Goal: Task Accomplishment & Management: Manage account settings

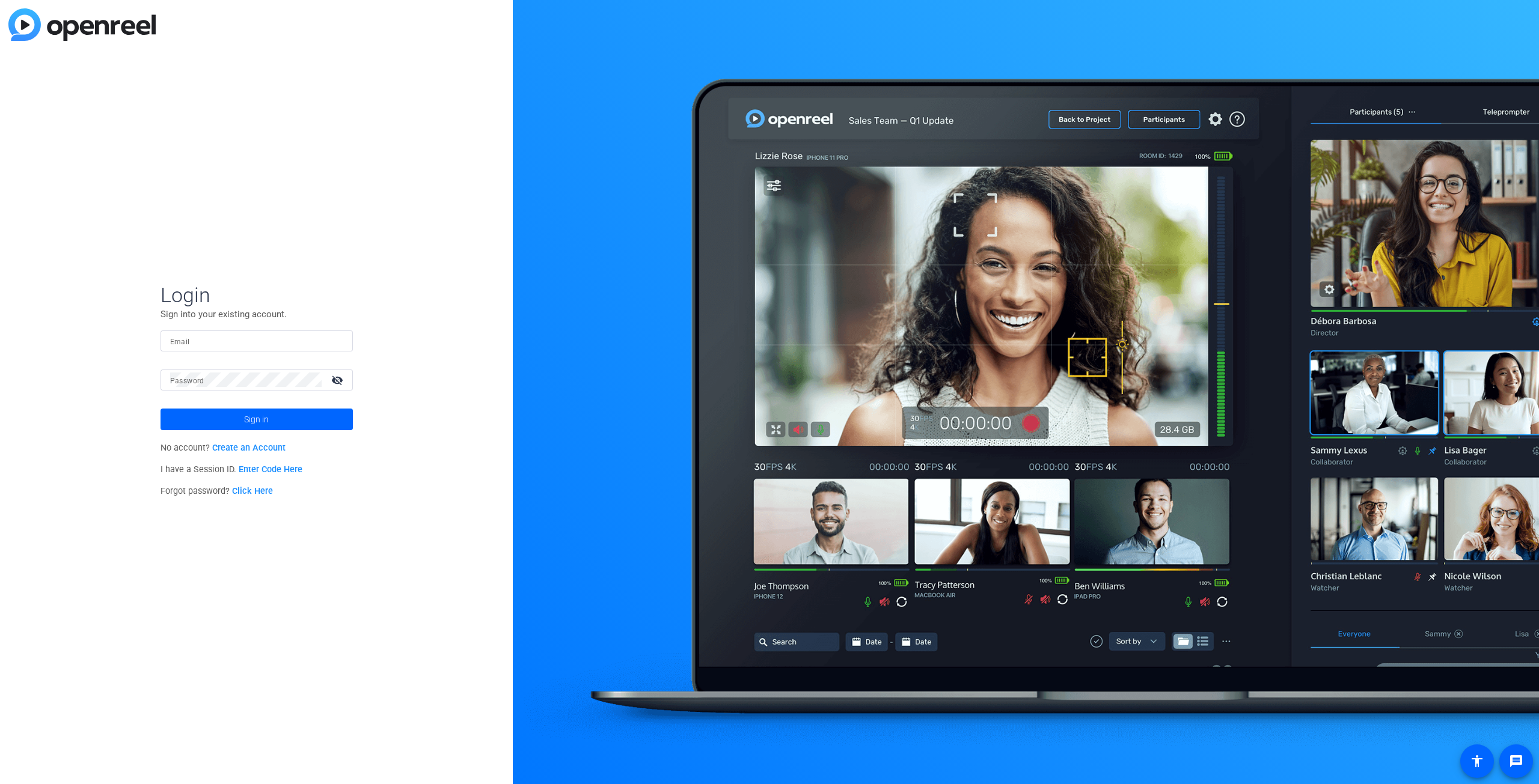
click at [216, 332] on div at bounding box center [256, 340] width 173 height 21
click at [216, 340] on input "Email" at bounding box center [256, 340] width 173 height 14
type input "[PERSON_NAME][EMAIL_ADDRESS][PERSON_NAME][PERSON_NAME][DOMAIN_NAME]"
click at [161, 409] on button "Sign in" at bounding box center [256, 419] width 192 height 22
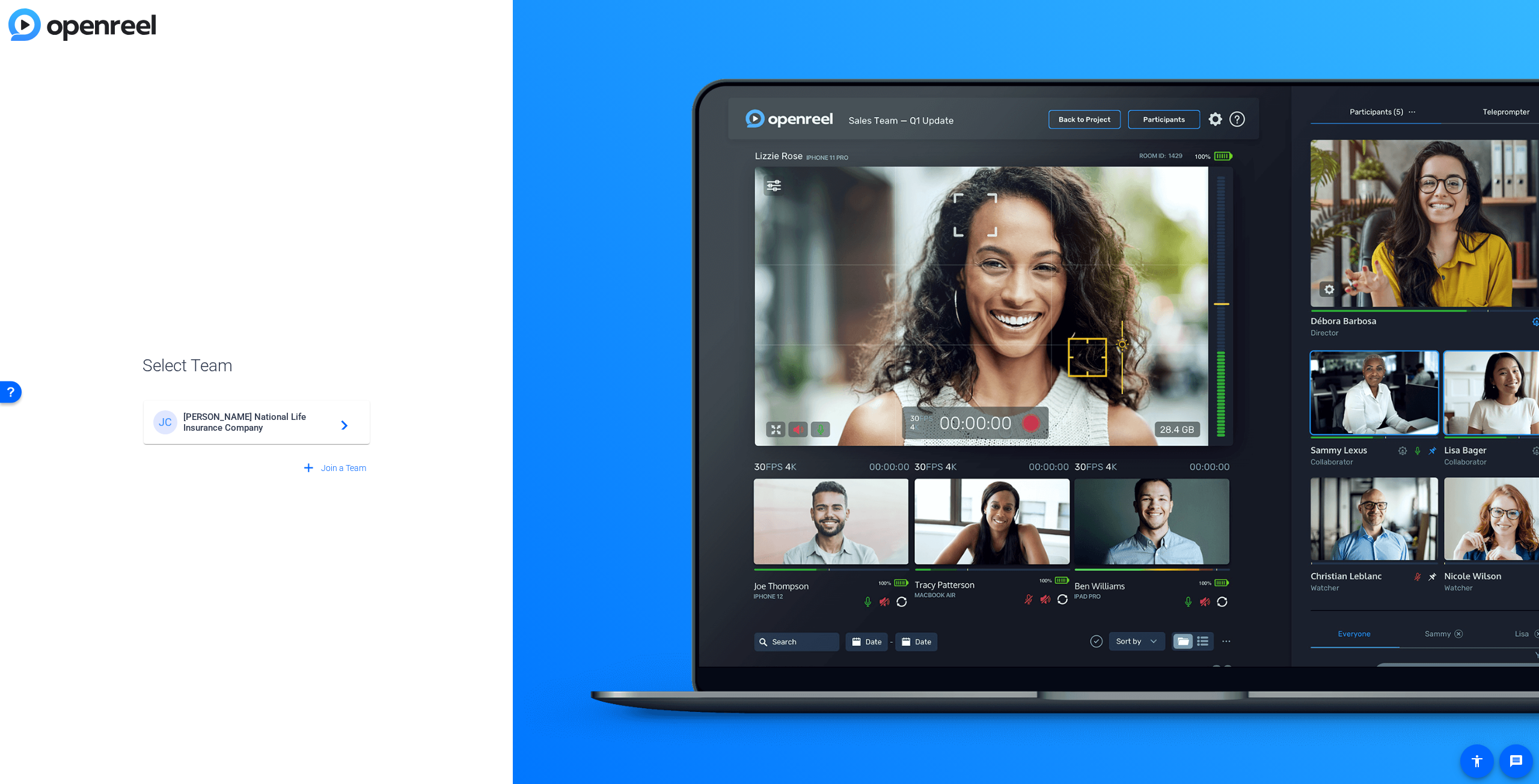
click at [267, 432] on span "[PERSON_NAME] National Life Insurance Company" at bounding box center [258, 422] width 150 height 22
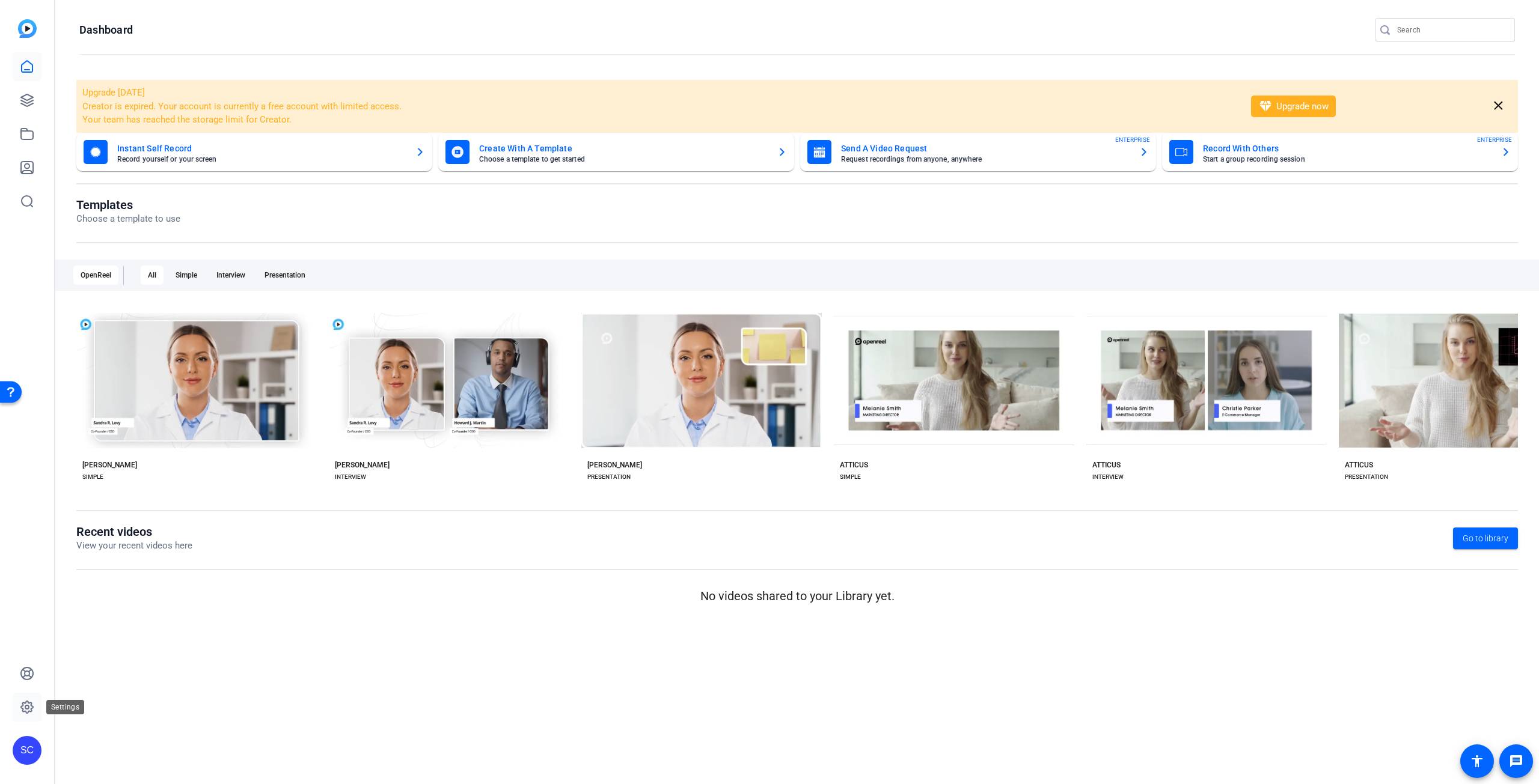
click at [25, 701] on icon at bounding box center [27, 707] width 14 height 14
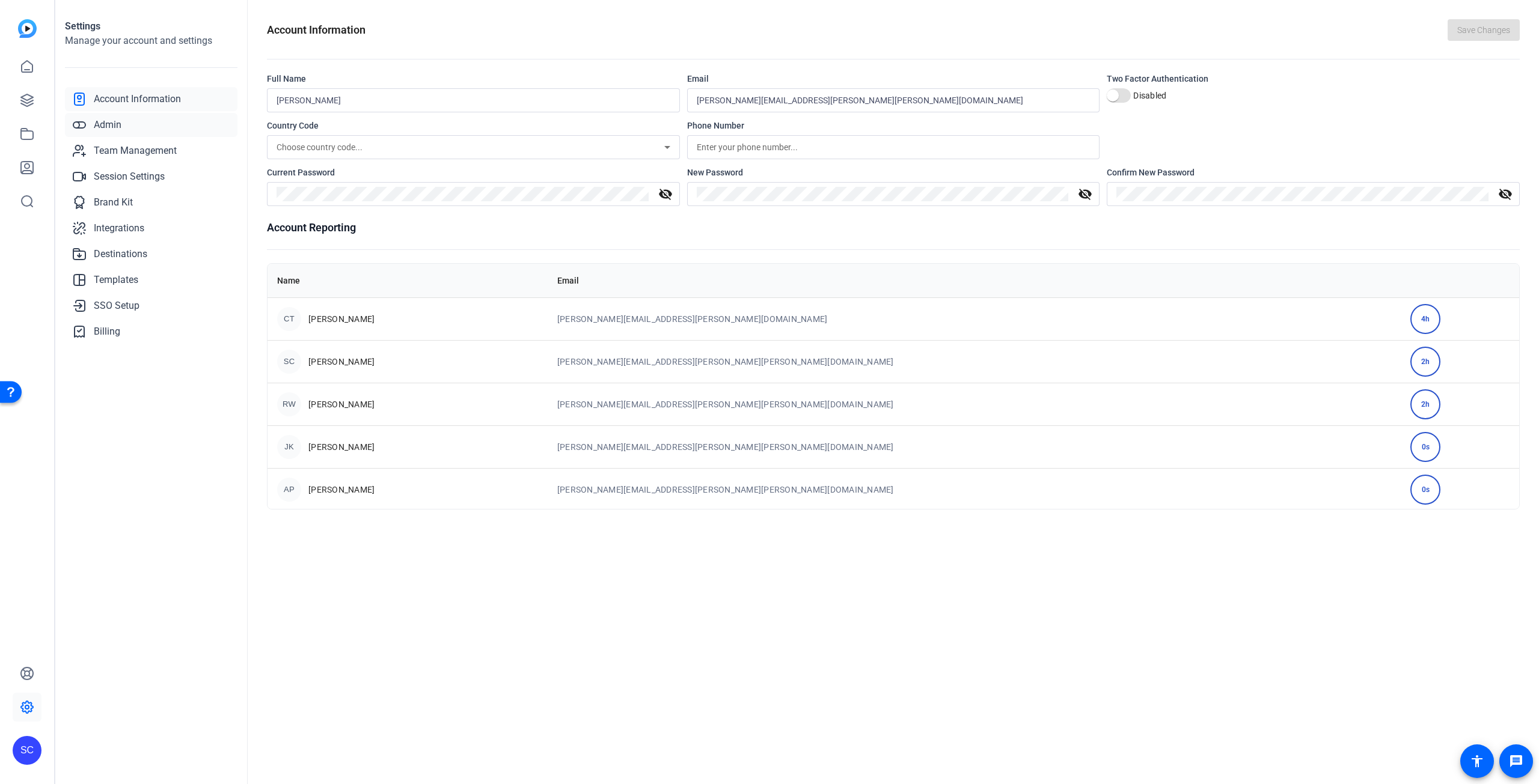
click at [116, 122] on span "Admin" at bounding box center [107, 124] width 27 height 14
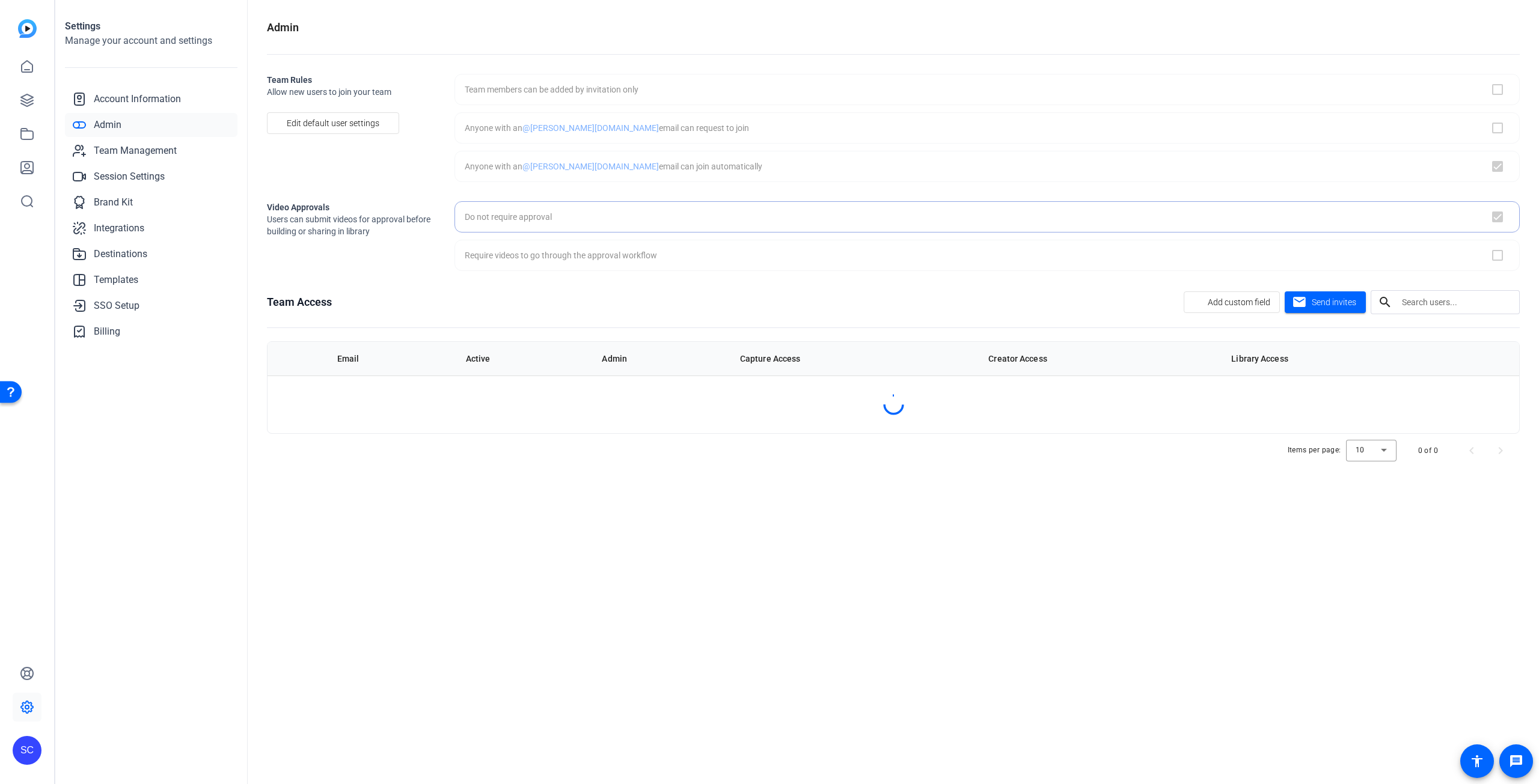
checkbox input "true"
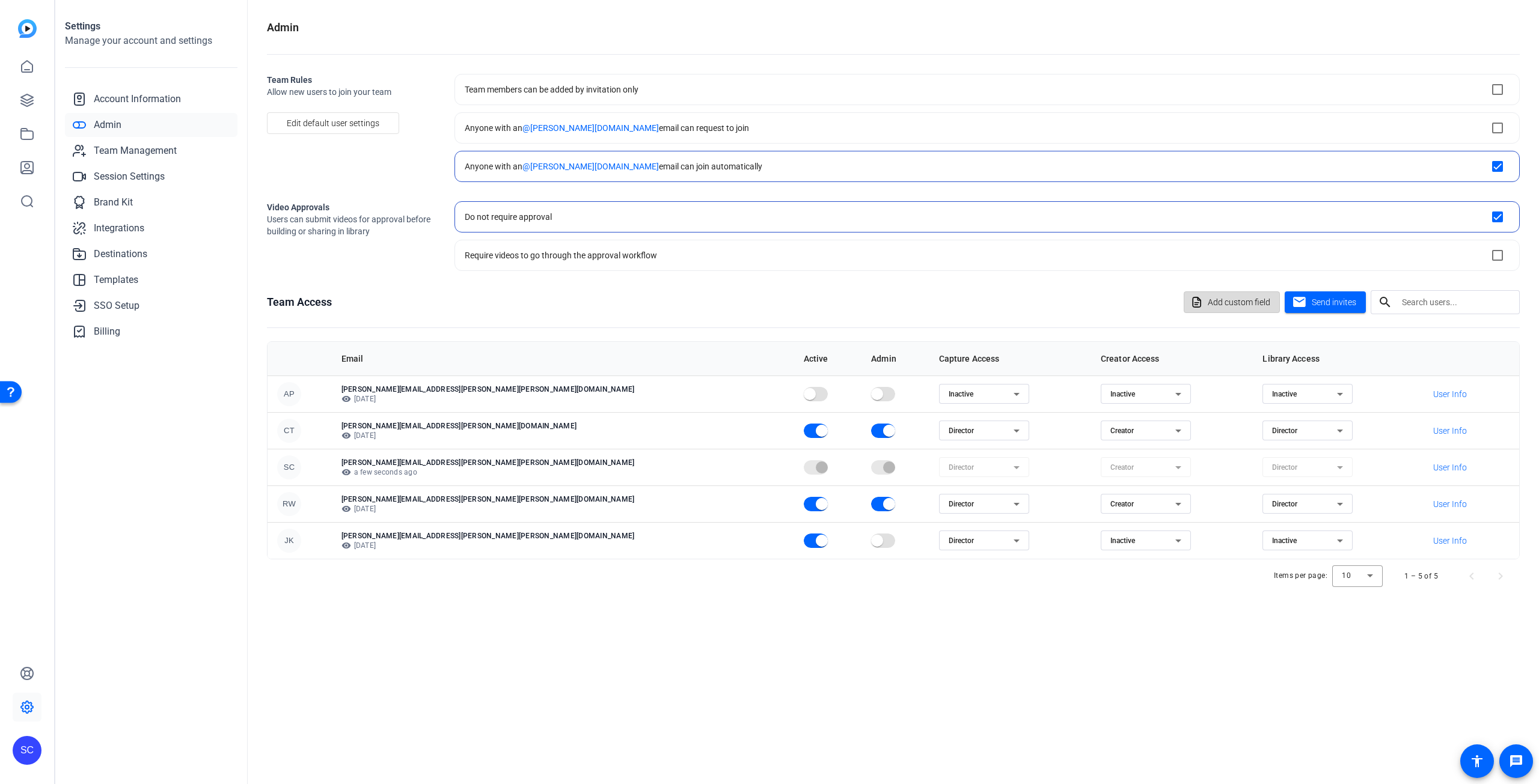
click at [1239, 295] on span "Add custom field" at bounding box center [1238, 301] width 62 height 22
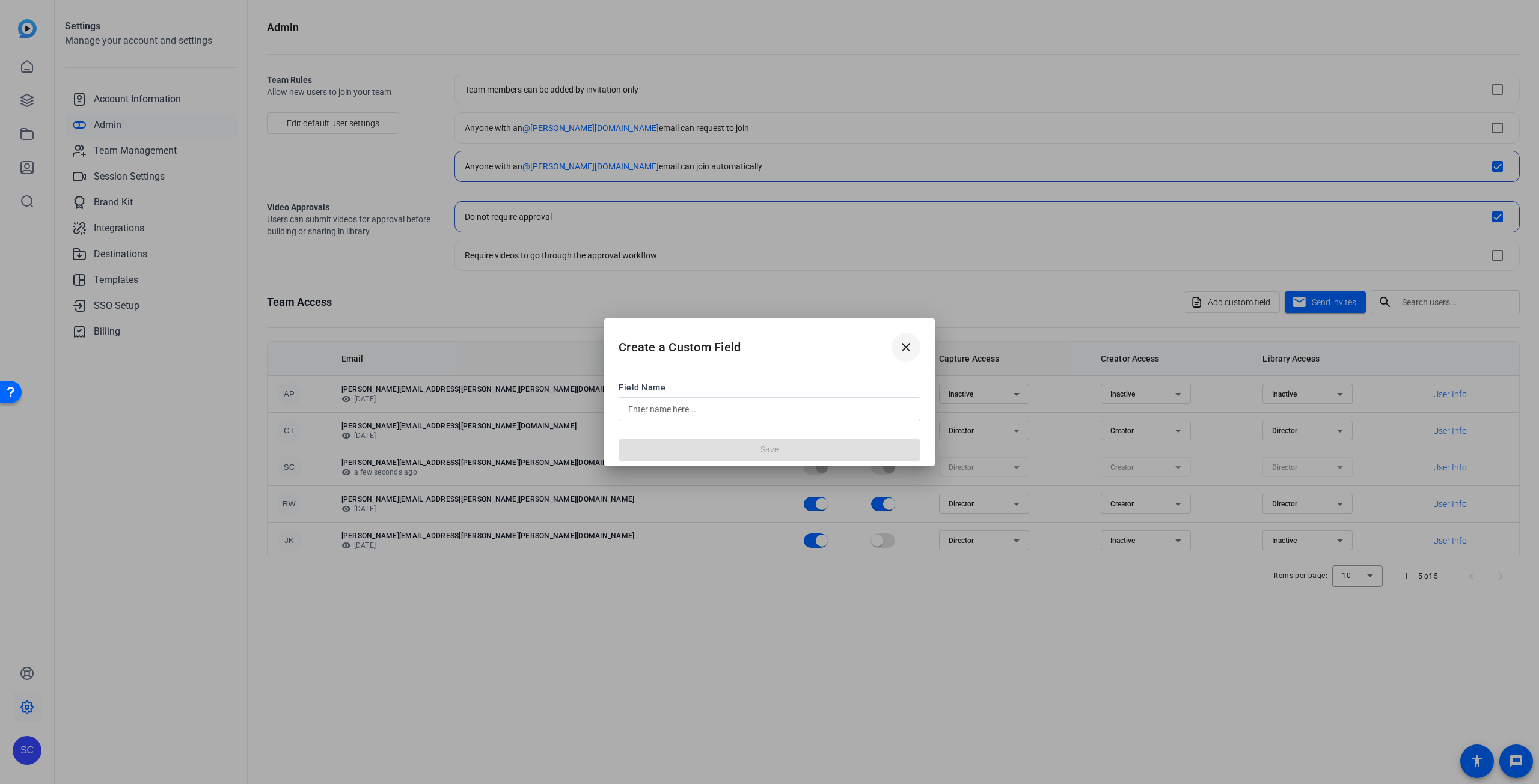
click at [907, 345] on mat-icon "close" at bounding box center [905, 347] width 14 height 14
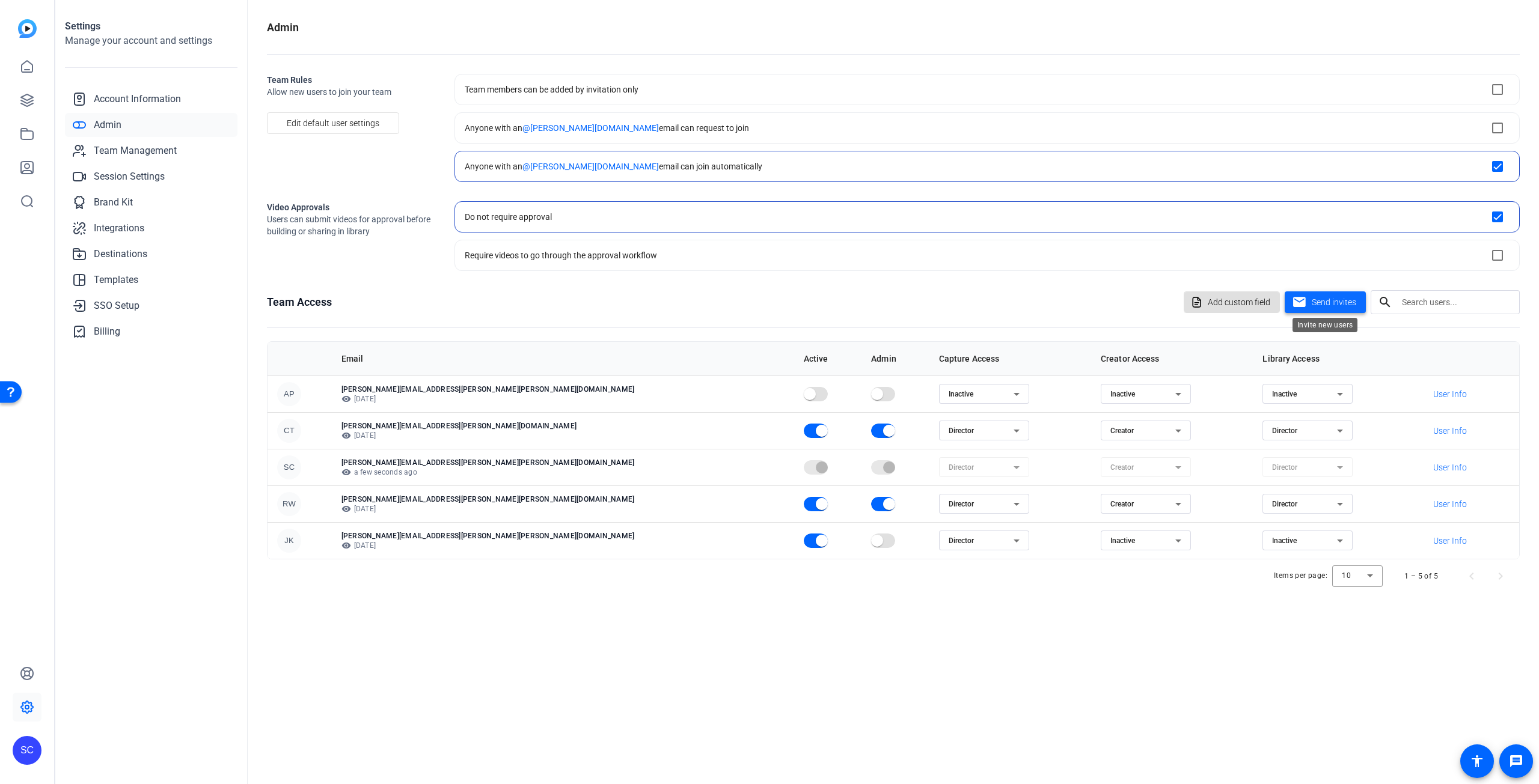
click at [1316, 303] on span "Send invites" at bounding box center [1333, 302] width 44 height 12
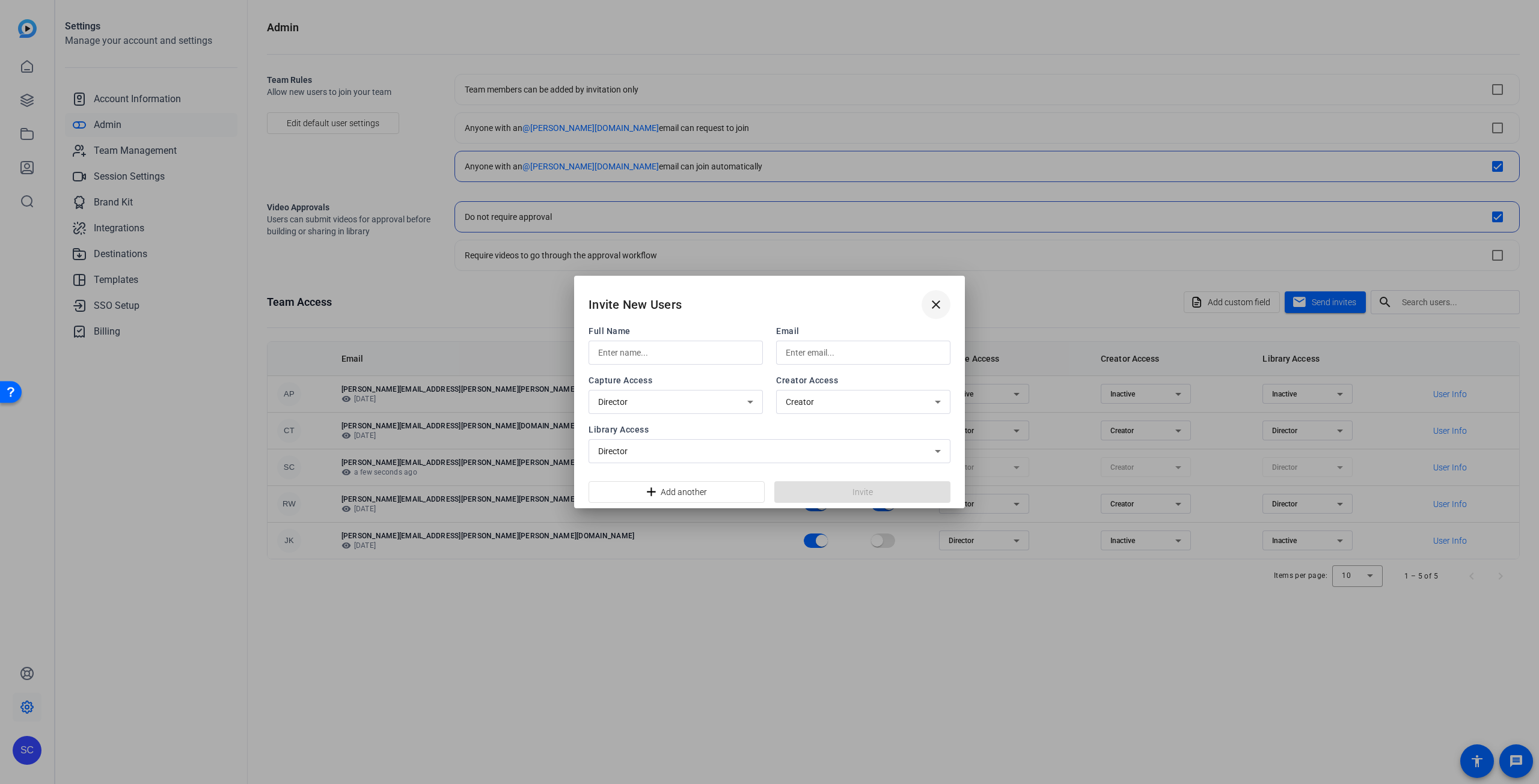
click at [937, 305] on mat-icon "close" at bounding box center [935, 304] width 14 height 14
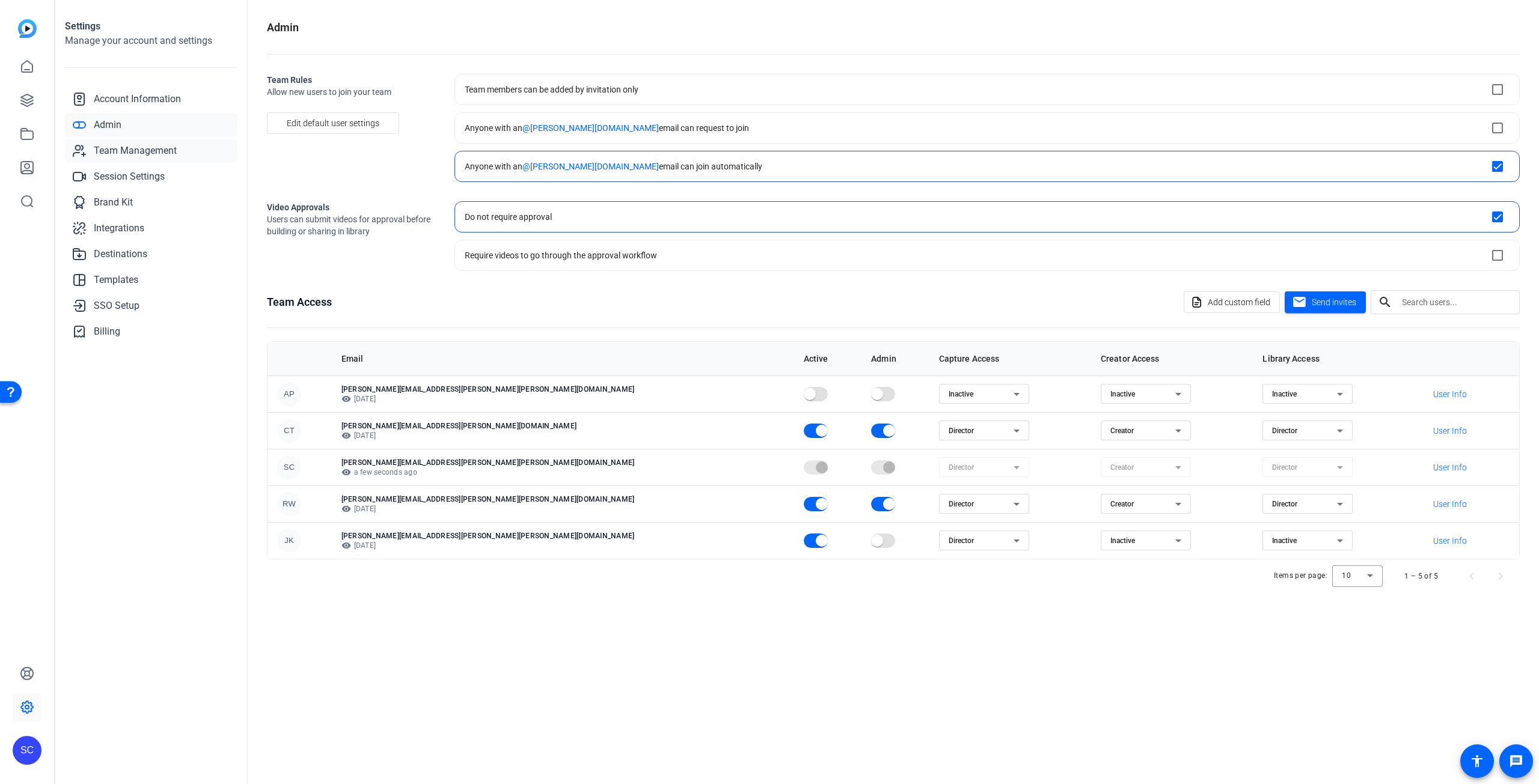
click at [146, 146] on span "Team Management" at bounding box center [136, 151] width 83 height 14
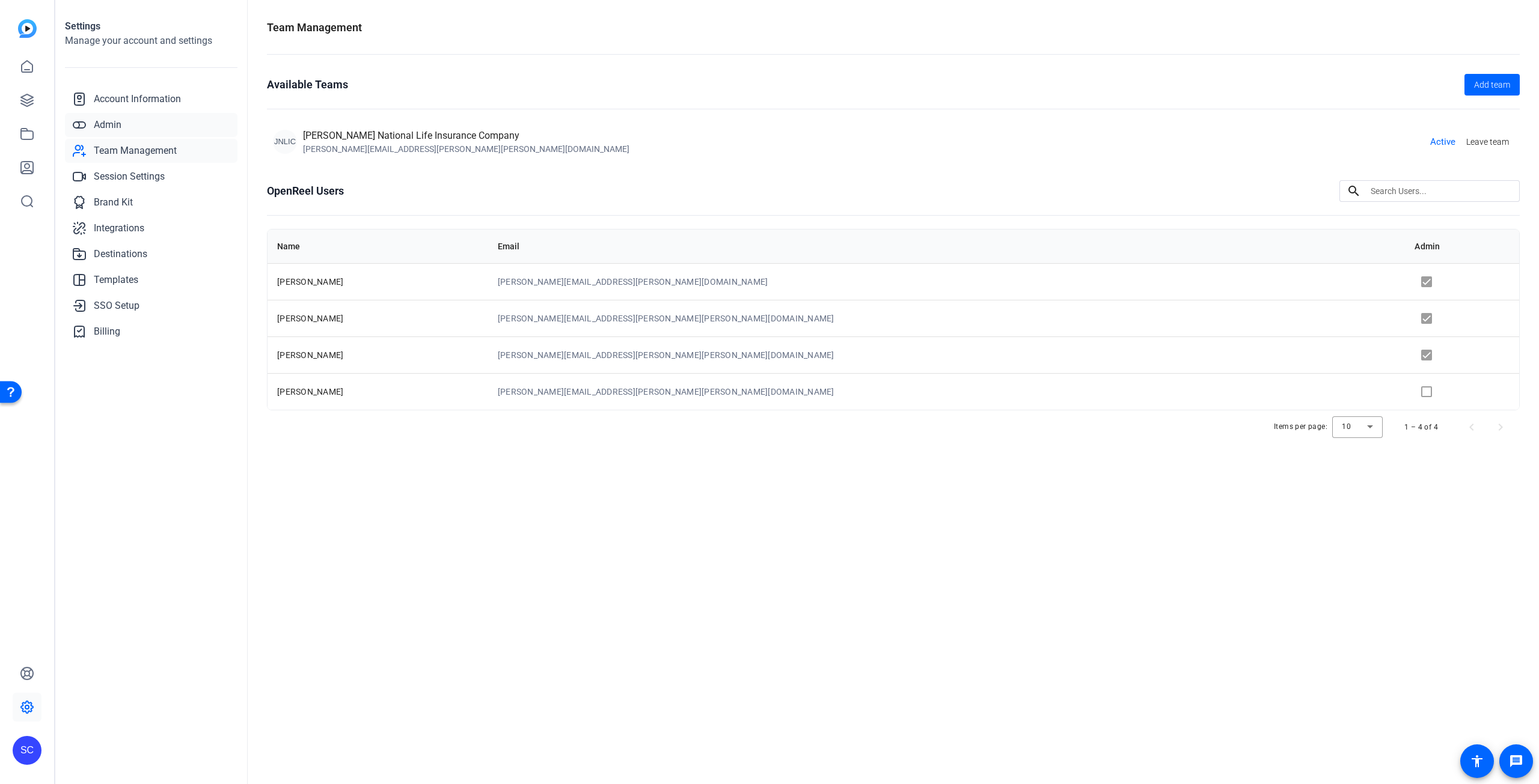
click at [107, 122] on span "Admin" at bounding box center [107, 124] width 27 height 14
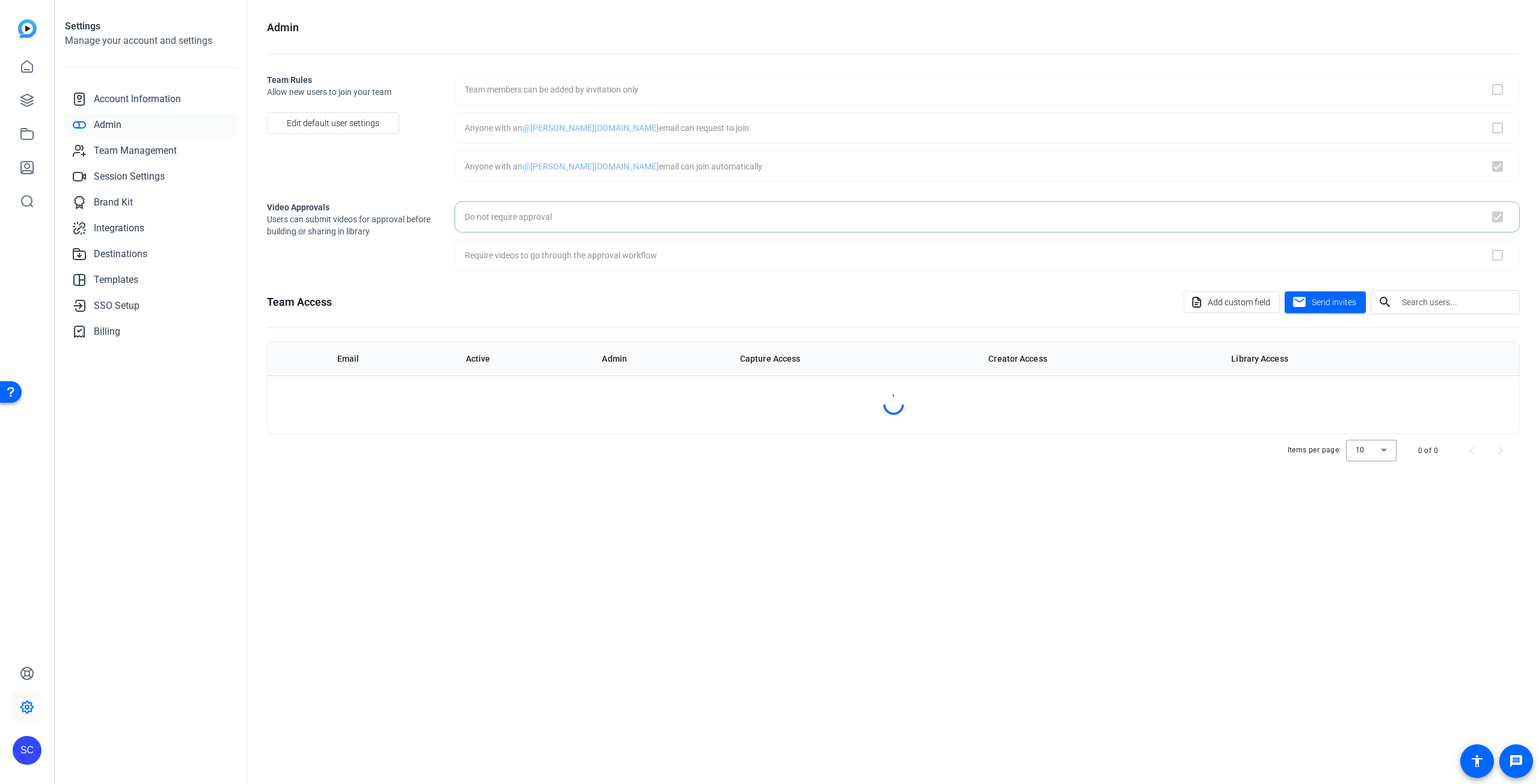
checkbox input "true"
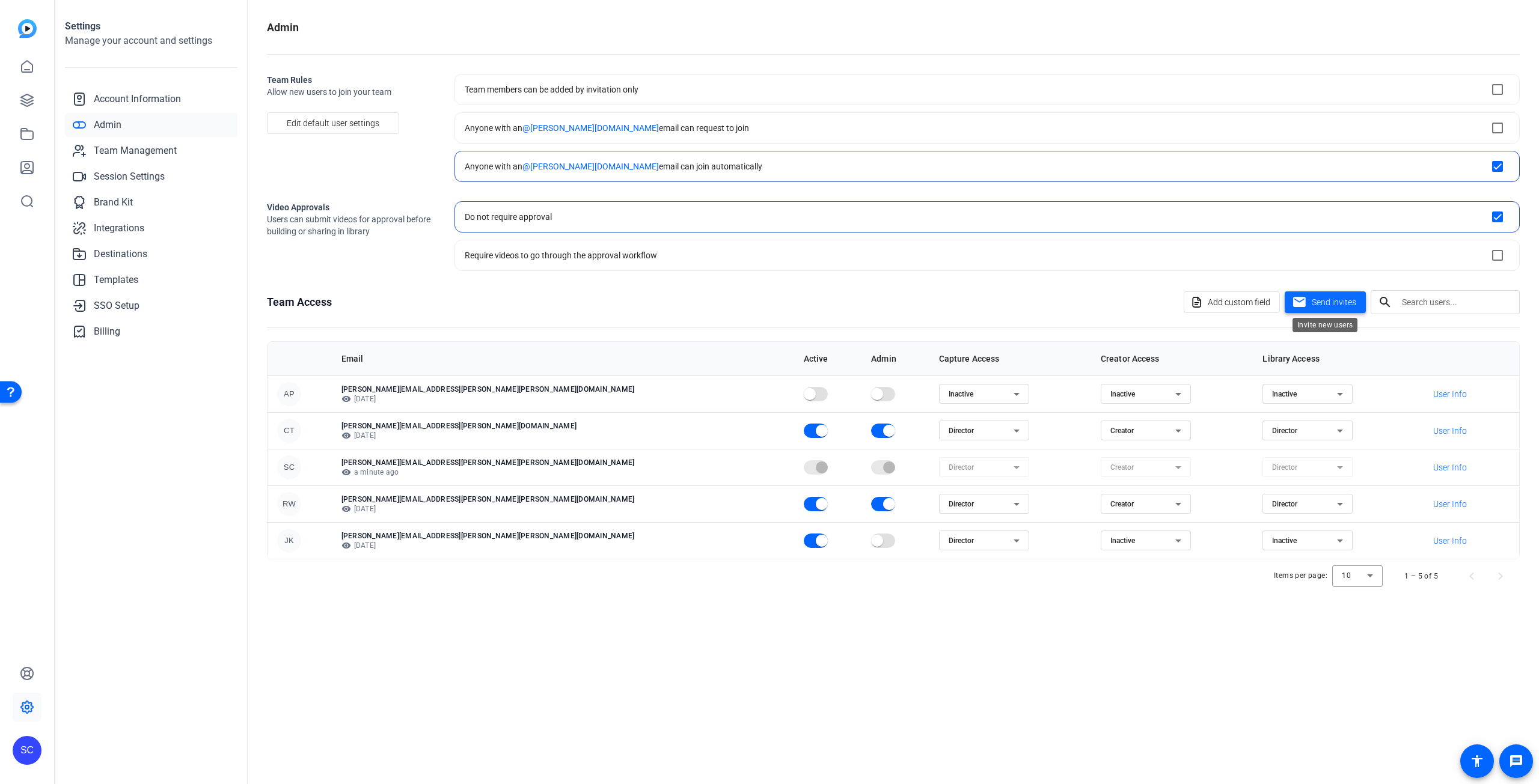
click at [1335, 305] on span "Send invites" at bounding box center [1333, 302] width 44 height 12
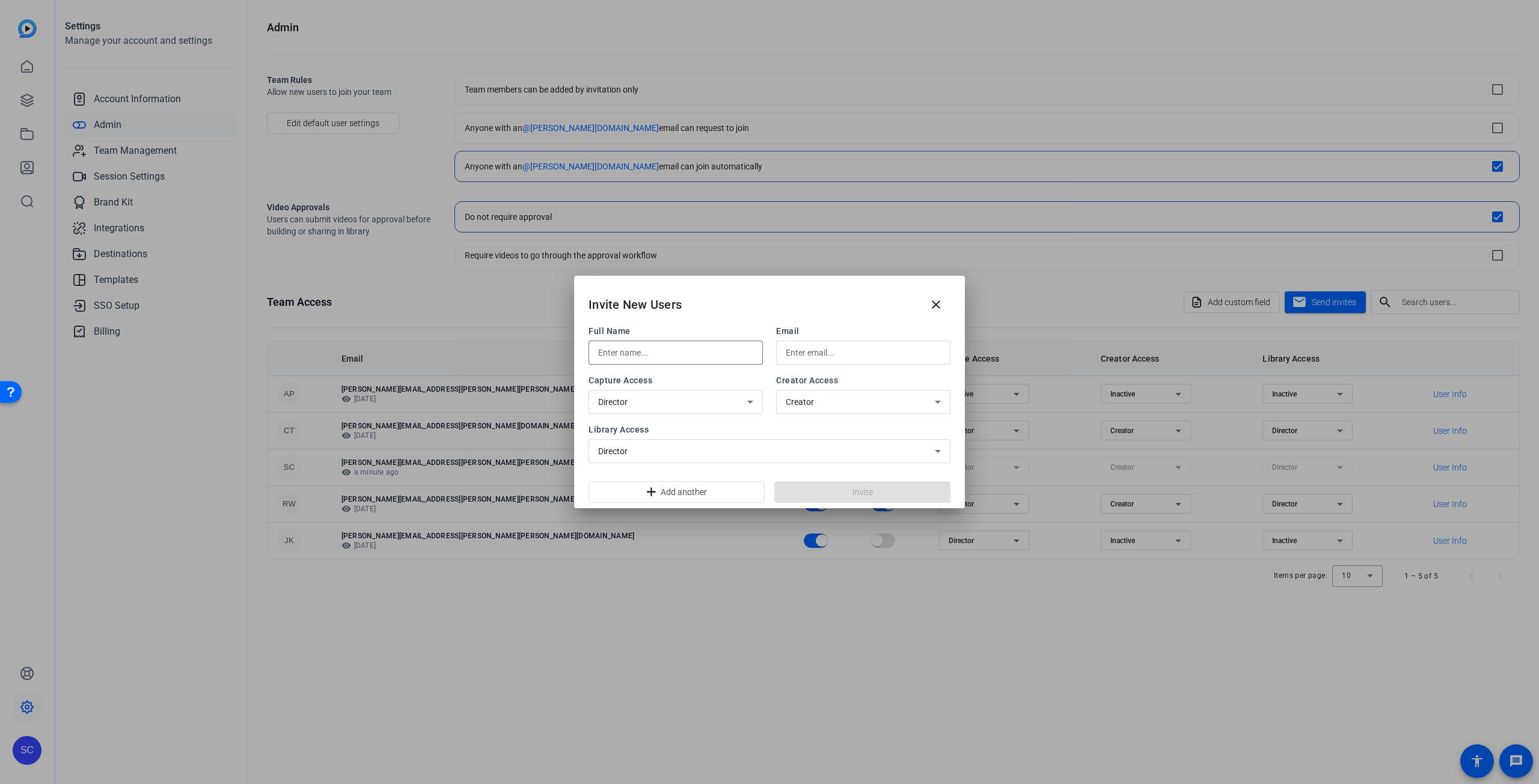
click at [666, 351] on input "text" at bounding box center [675, 352] width 155 height 14
type input "[PERSON_NAME]"
click at [802, 358] on input "text" at bounding box center [863, 352] width 155 height 14
type input "[PERSON_NAME][EMAIL_ADDRESS][PERSON_NAME][PERSON_NAME][DOMAIN_NAME]"
click at [861, 403] on div "Creator" at bounding box center [859, 401] width 149 height 14
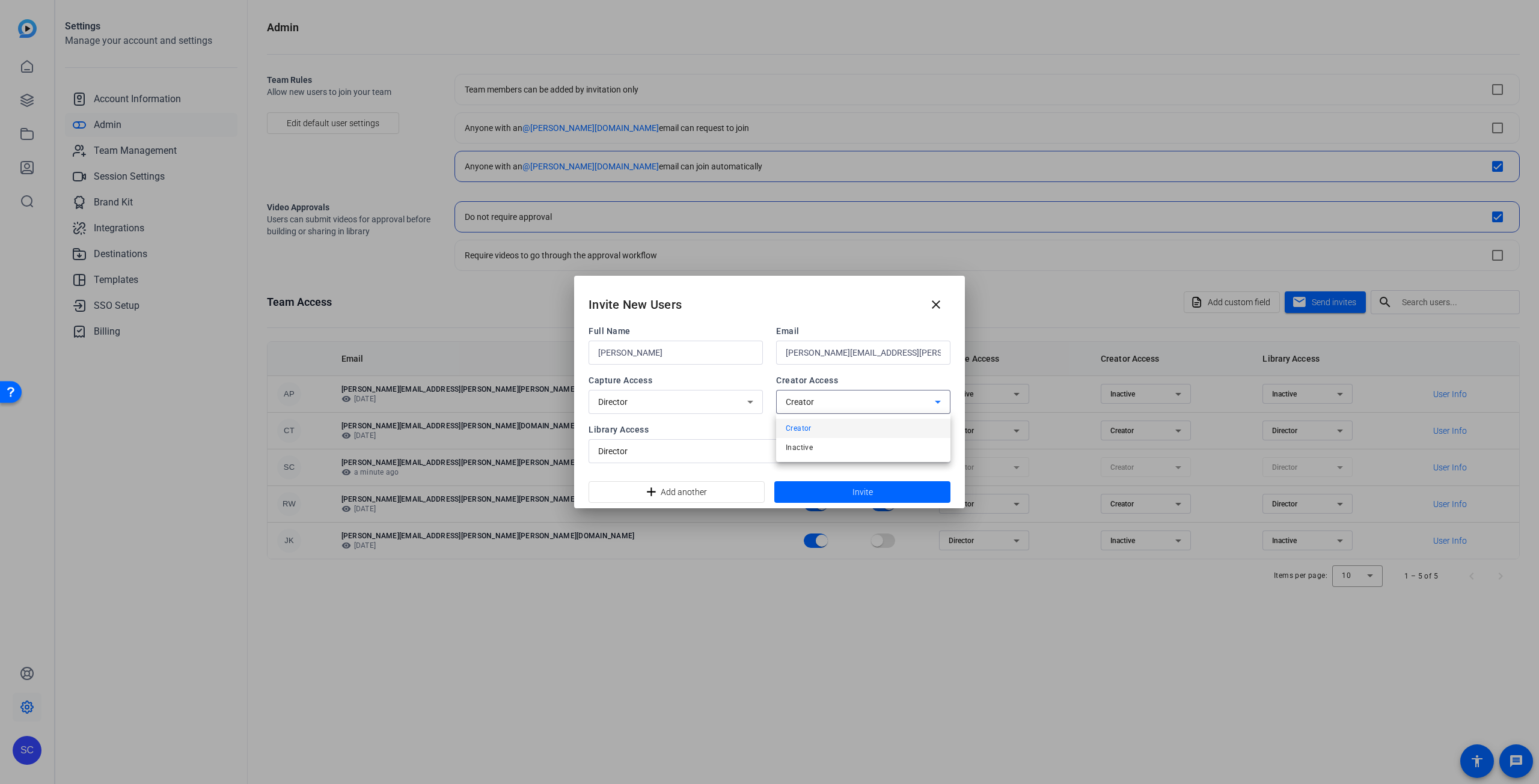
click at [824, 431] on mat-option "Creator" at bounding box center [863, 428] width 174 height 19
click at [733, 448] on div "Director" at bounding box center [766, 450] width 336 height 14
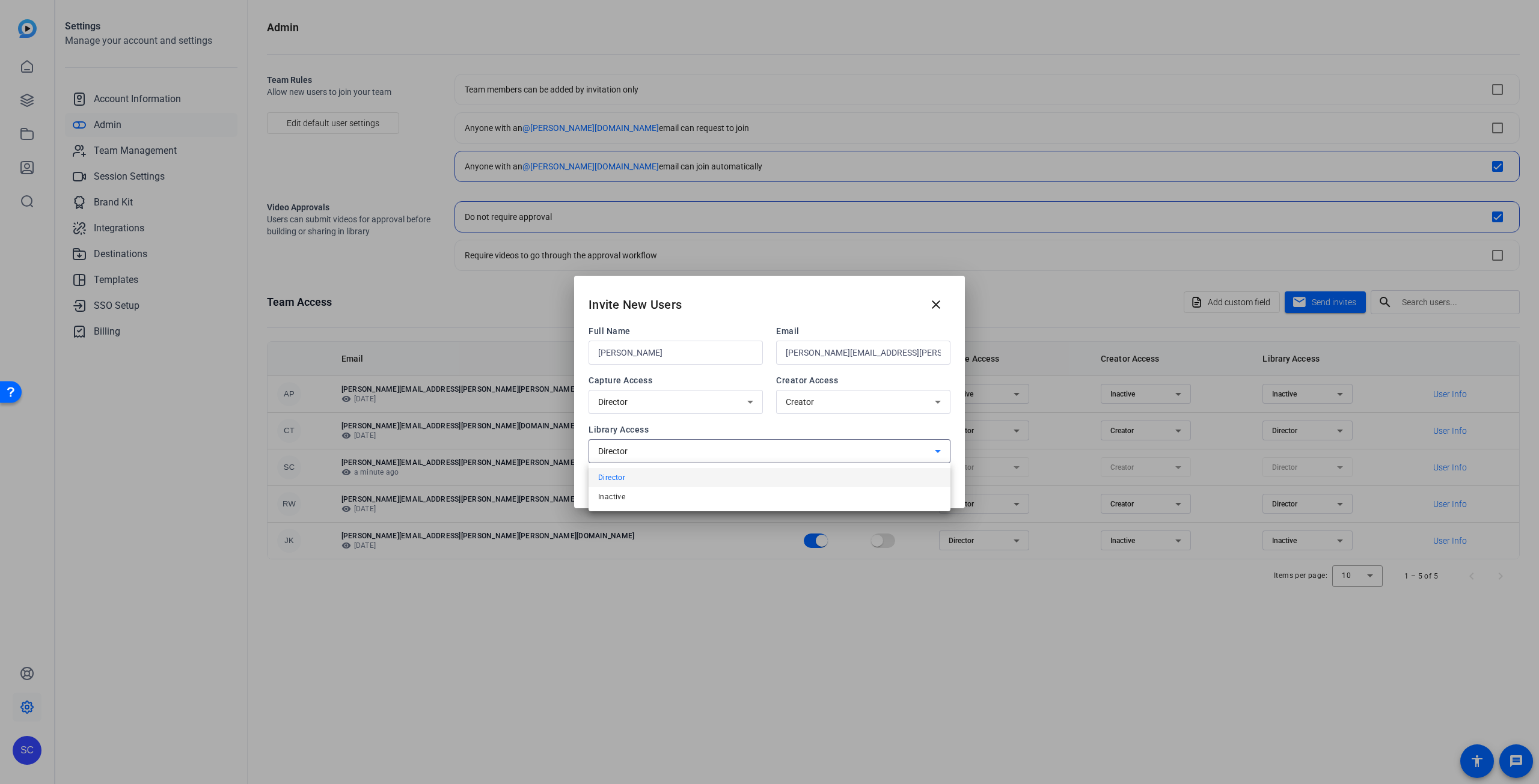
click at [733, 448] on div at bounding box center [770, 392] width 1539 height 784
click at [857, 494] on span "Invite" at bounding box center [863, 492] width 21 height 12
click at [935, 304] on mat-icon "close" at bounding box center [935, 304] width 14 height 14
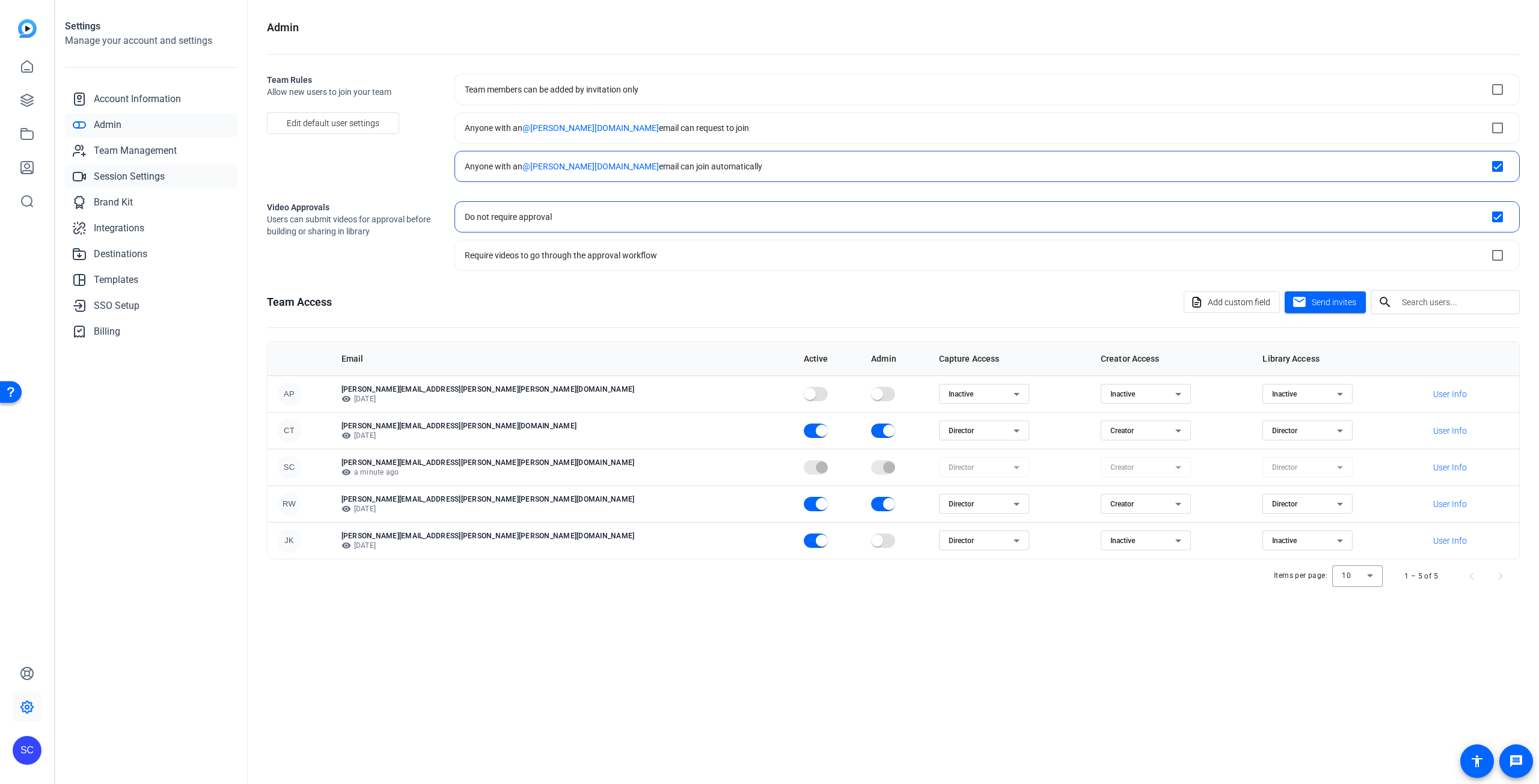
click at [101, 178] on span "Session Settings" at bounding box center [129, 176] width 71 height 14
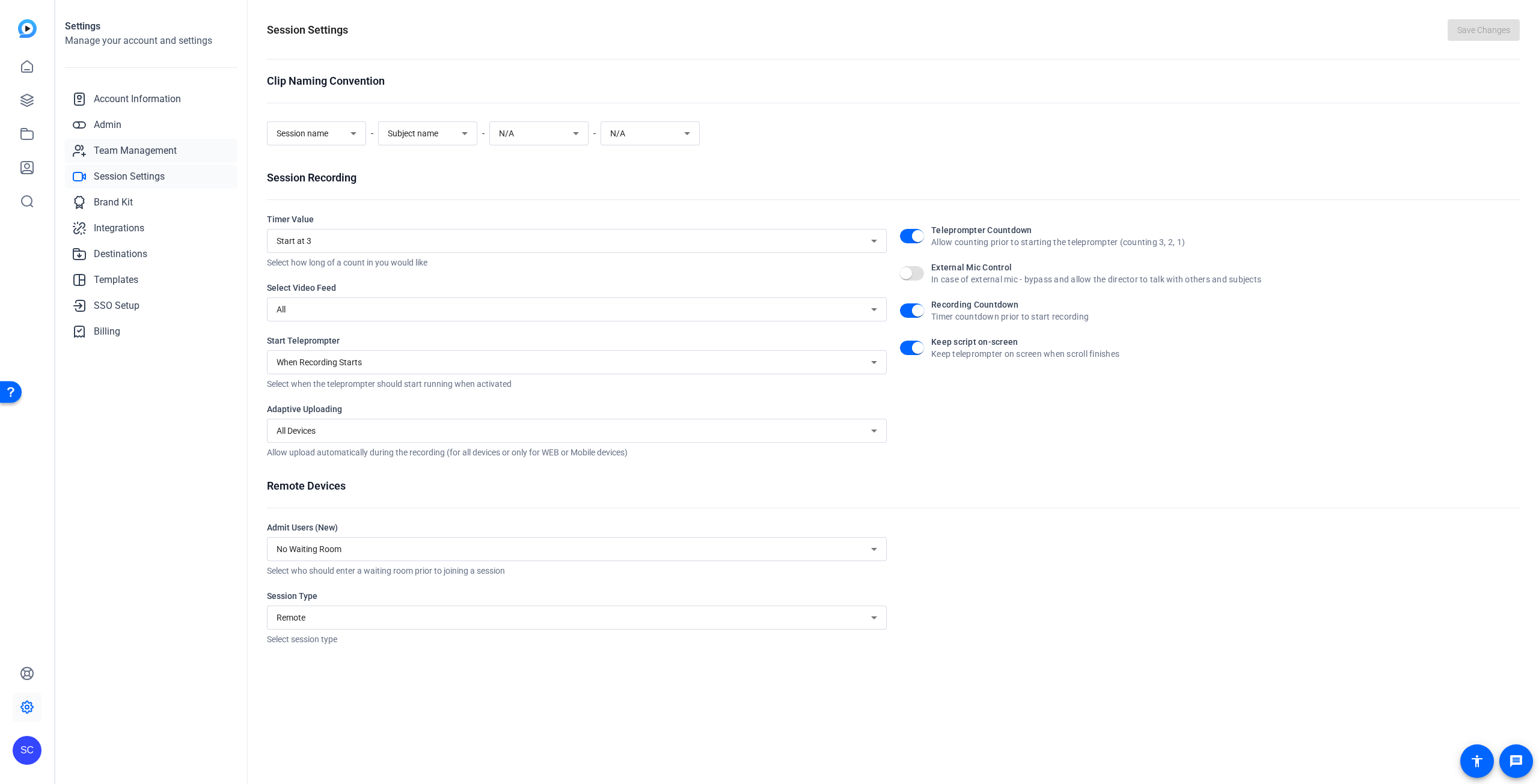
click at [107, 147] on span "Team Management" at bounding box center [136, 151] width 83 height 14
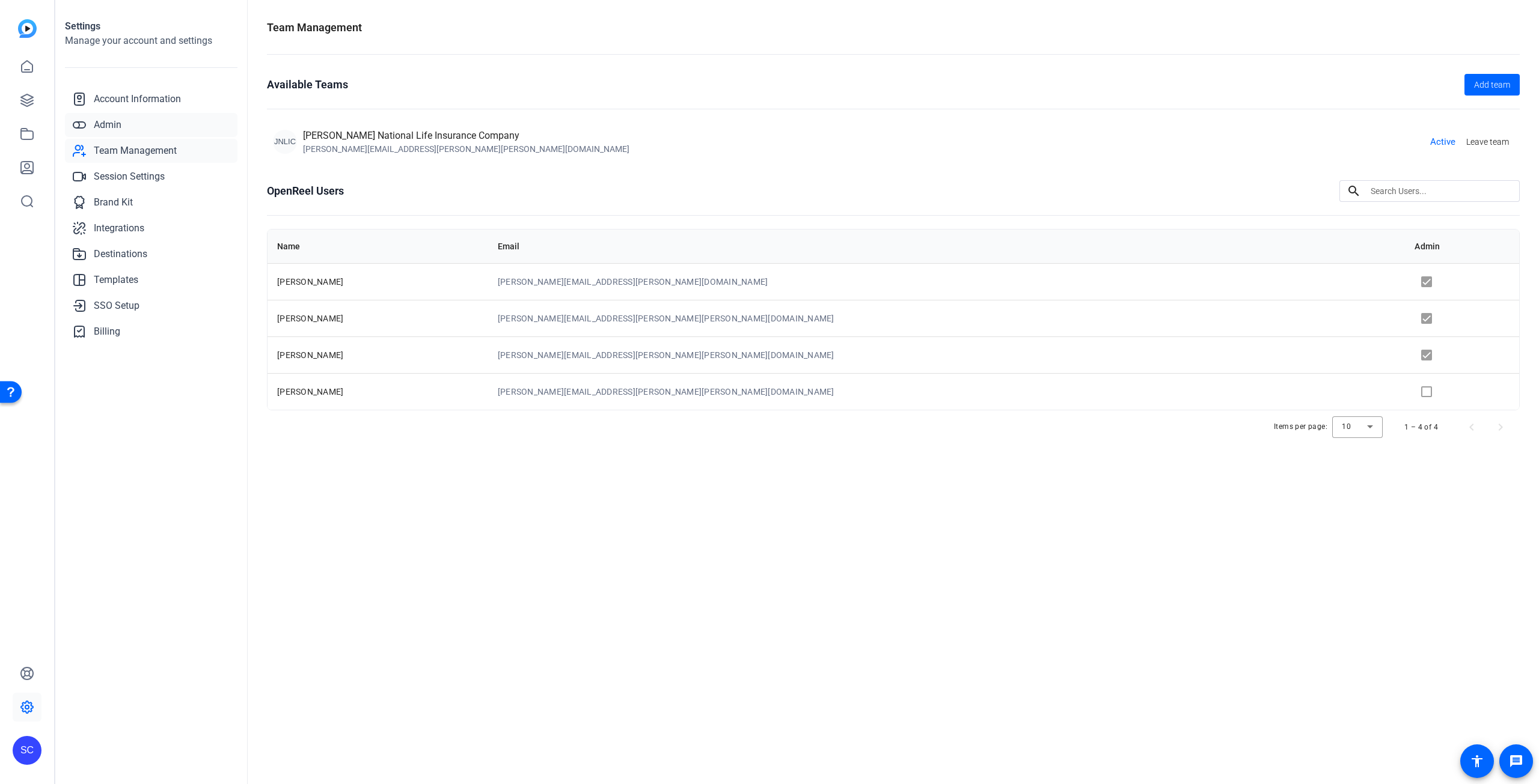
click at [107, 127] on span "Admin" at bounding box center [107, 124] width 27 height 14
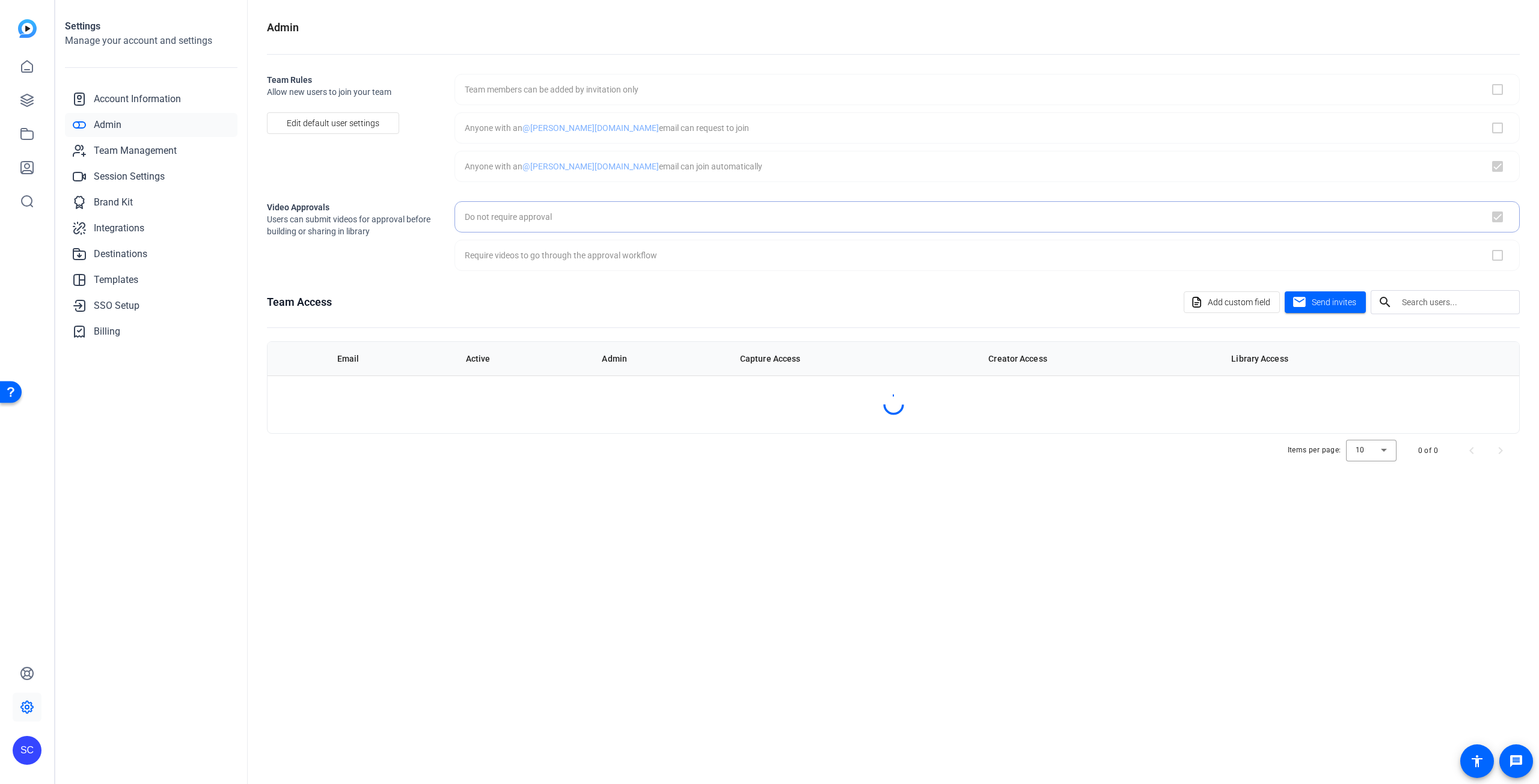
checkbox input "true"
